Goal: Find specific page/section: Find specific page/section

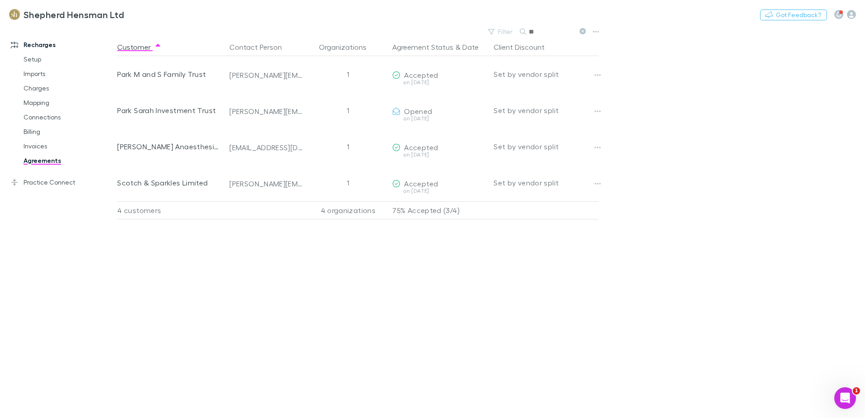
type input "*"
click at [170, 294] on div "Customer Contact Person Organizations Agreement Status & Date Client Discount C…" at bounding box center [365, 228] width 497 height 380
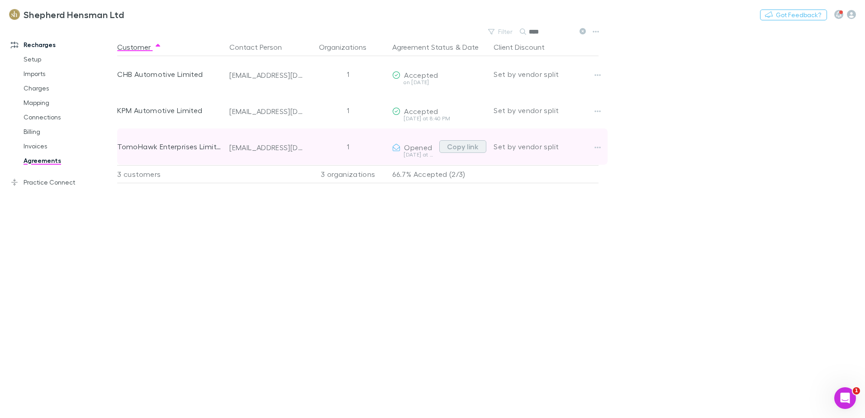
click at [475, 147] on button "Copy link" at bounding box center [462, 146] width 47 height 13
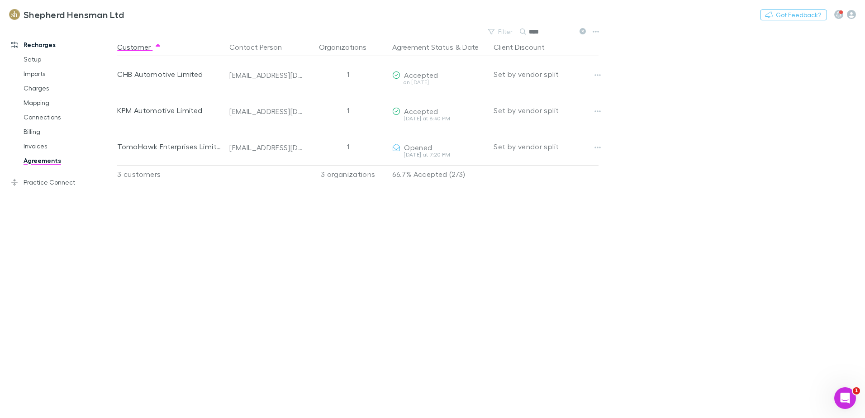
click at [412, 347] on div "Customer Contact Person Organizations Agreement Status & Date Client Discount C…" at bounding box center [365, 228] width 497 height 380
type input "*"
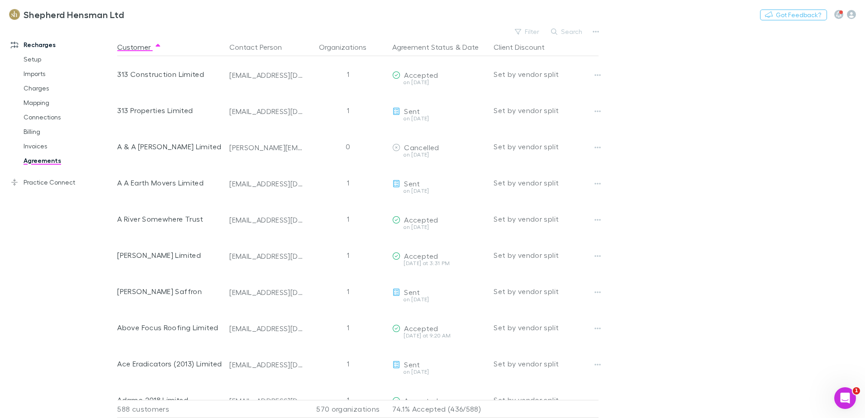
click at [714, 175] on main "Filter Search Customer Contact Person Organizations Agreement Status & Date Cli…" at bounding box center [491, 221] width 748 height 393
click at [470, 47] on button "Date" at bounding box center [470, 47] width 16 height 18
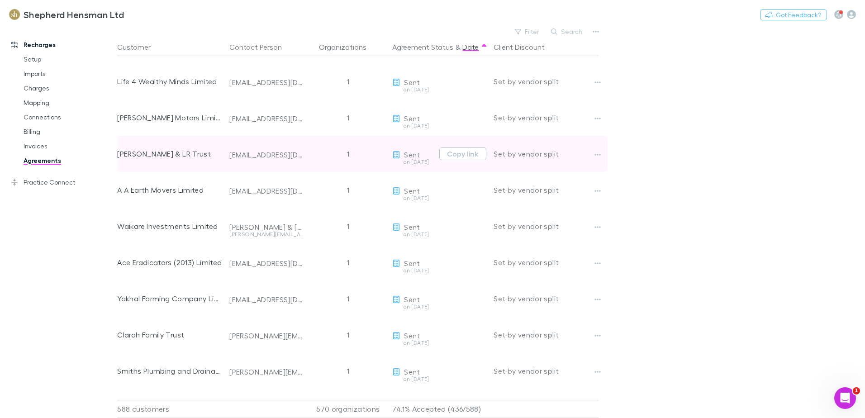
scroll to position [45, 0]
